Goal: Transaction & Acquisition: Purchase product/service

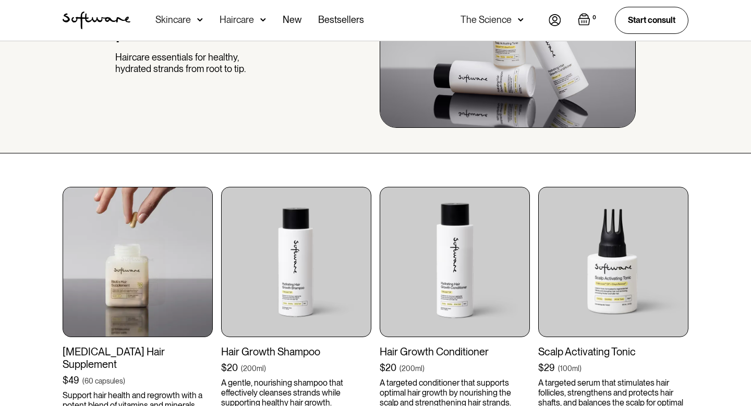
scroll to position [155, 0]
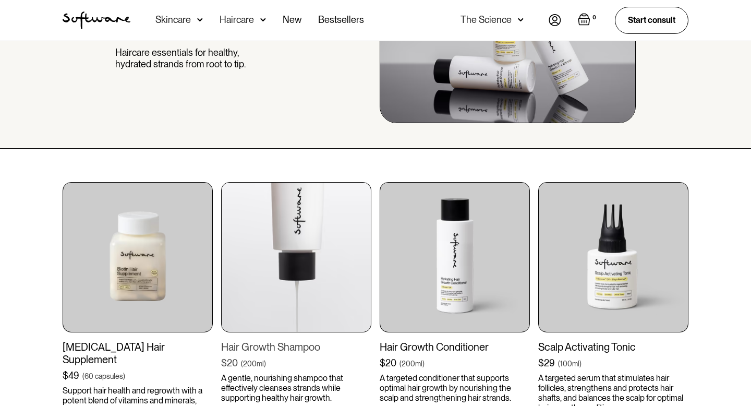
click at [272, 242] on img at bounding box center [296, 257] width 150 height 150
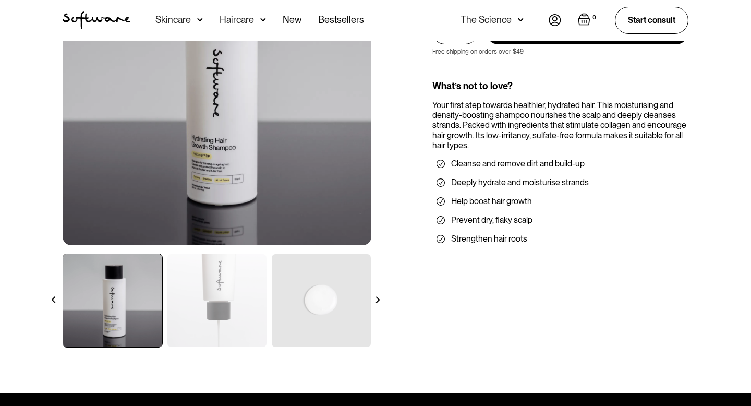
scroll to position [141, 0]
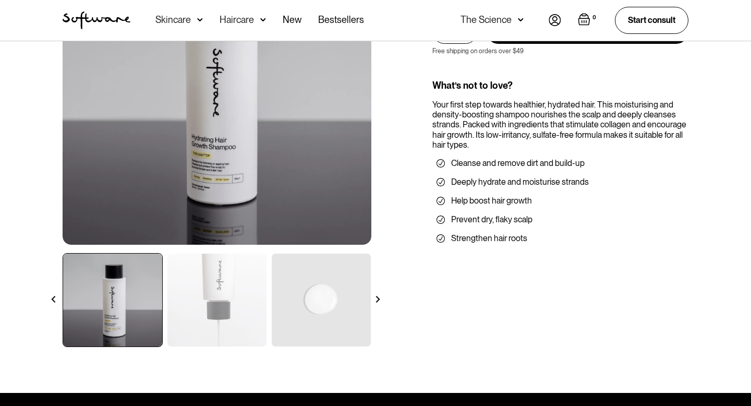
click at [383, 298] on div at bounding box center [378, 299] width 18 height 18
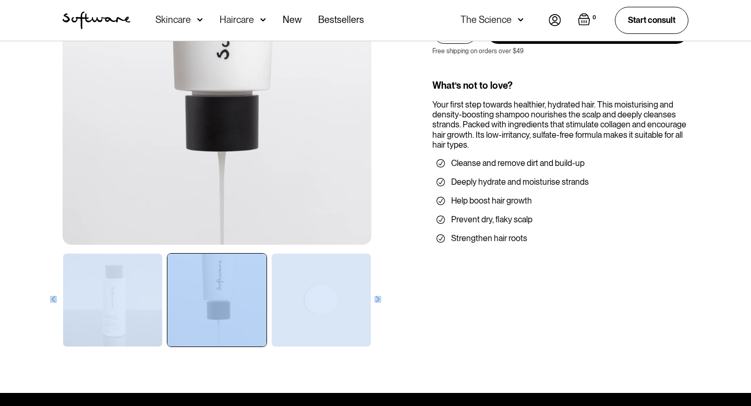
click at [383, 298] on div at bounding box center [378, 299] width 18 height 18
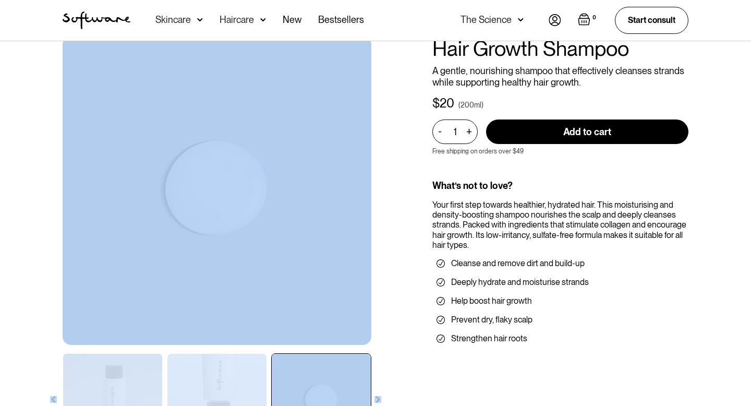
scroll to position [0, 0]
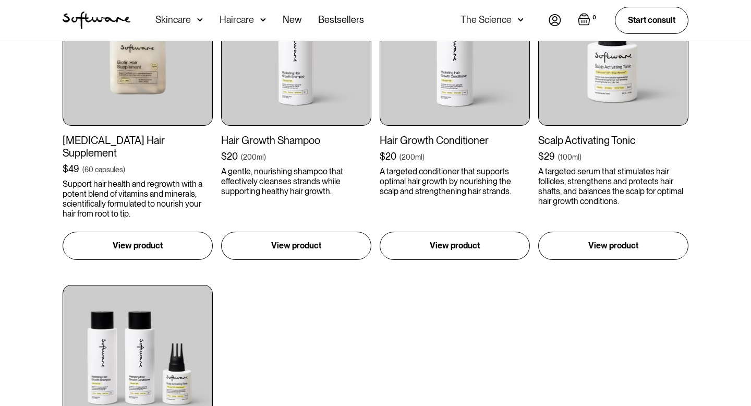
scroll to position [361, 0]
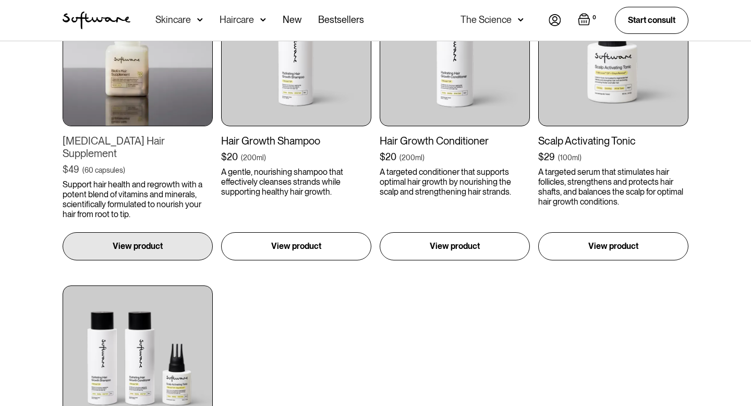
click at [115, 97] on img at bounding box center [138, 51] width 150 height 150
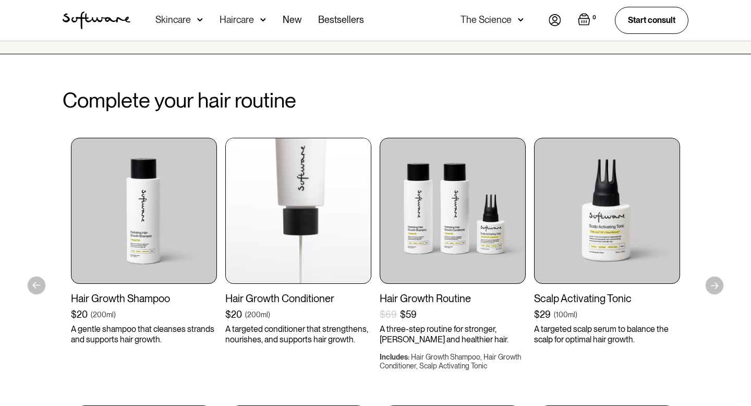
scroll to position [1917, 0]
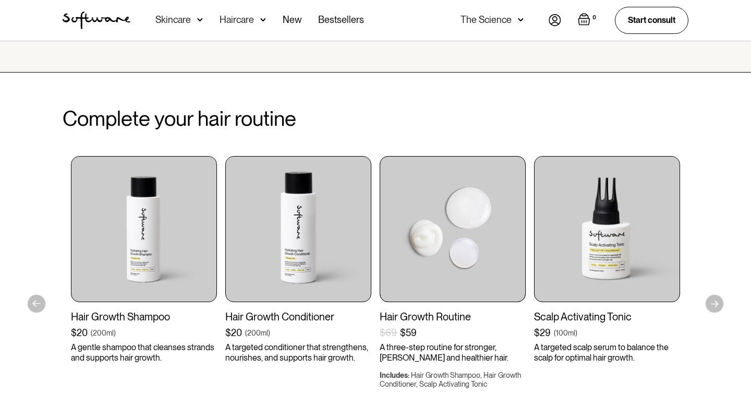
click at [405, 210] on img at bounding box center [453, 229] width 146 height 146
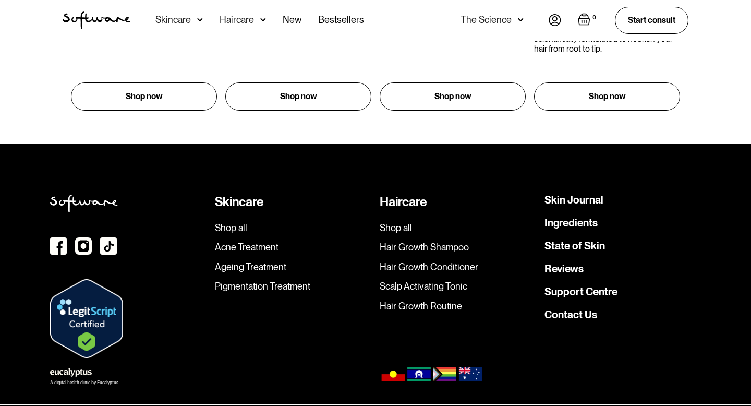
scroll to position [2259, 0]
